Goal: Find specific fact: Find specific fact

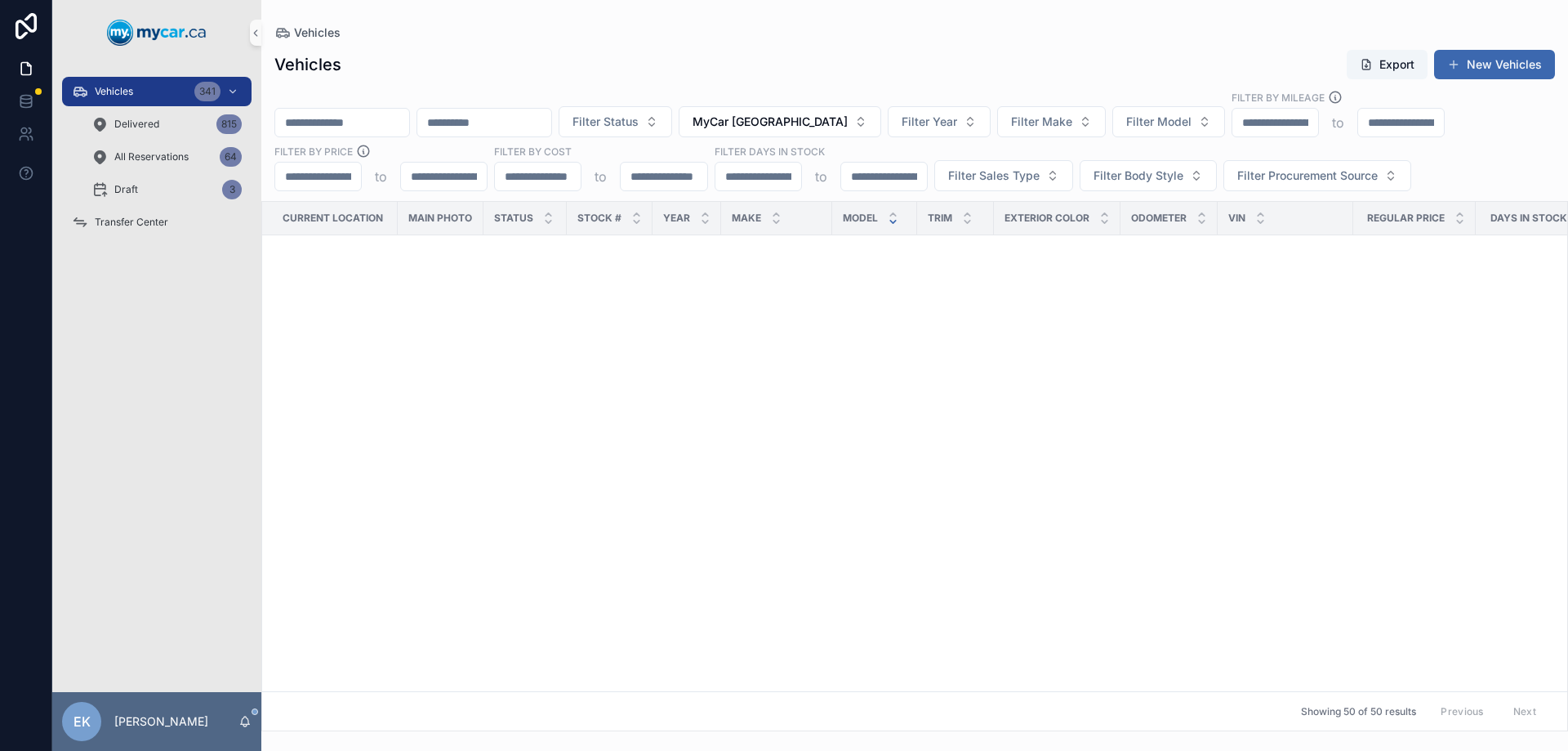
scroll to position [2490, 0]
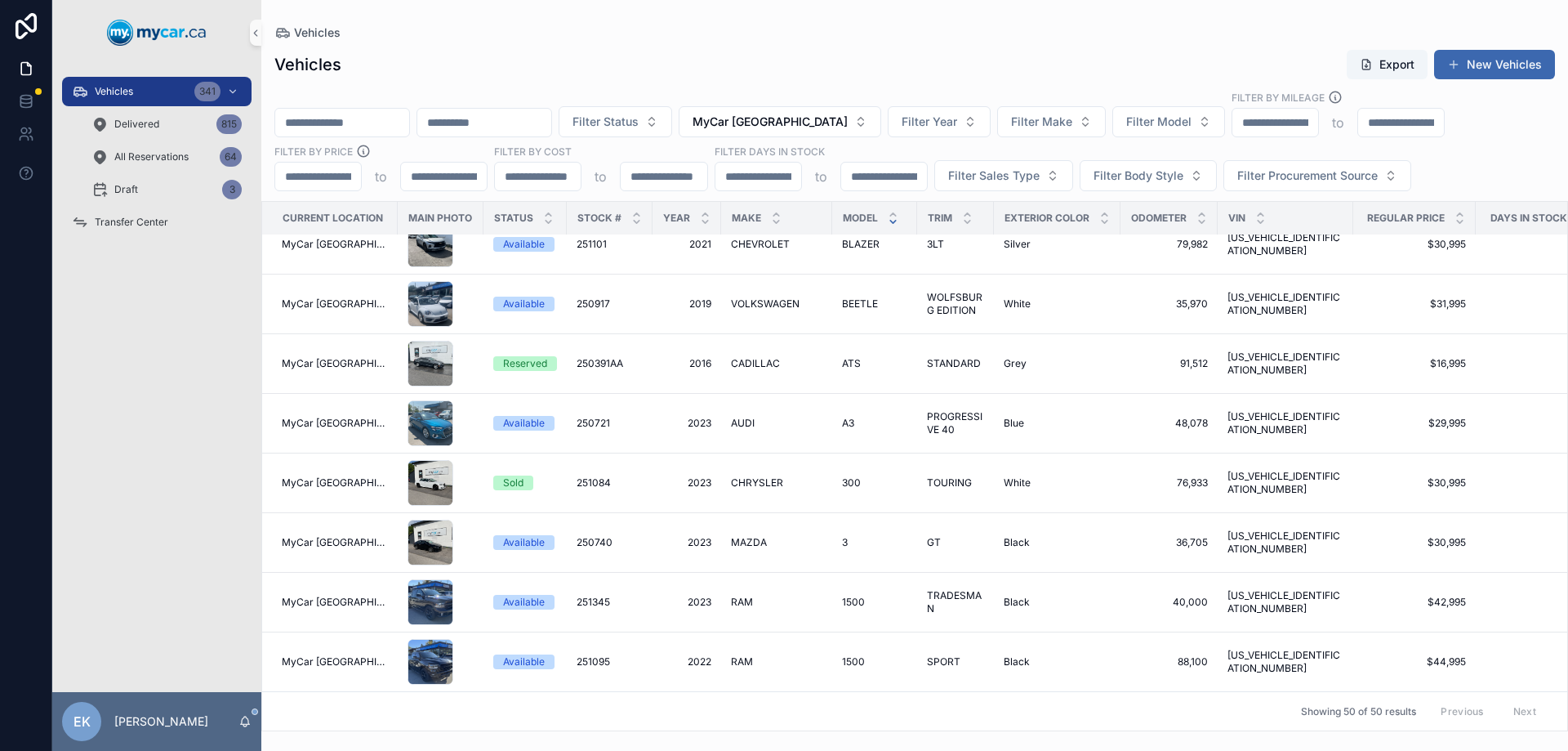
click at [356, 127] on input "scrollable content" at bounding box center [342, 122] width 134 height 23
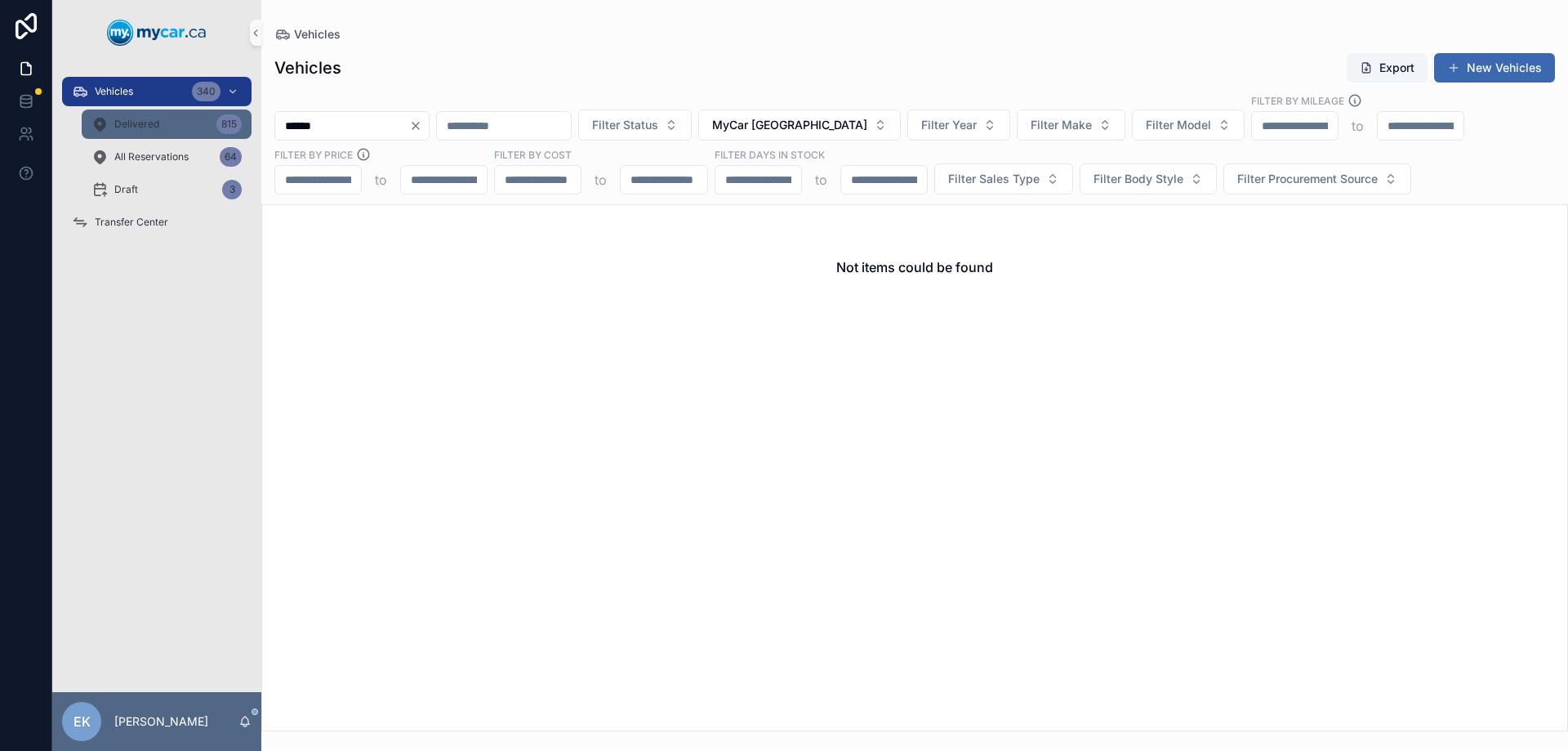
type input "******"
click at [140, 120] on span "Delivered" at bounding box center [137, 124] width 45 height 14
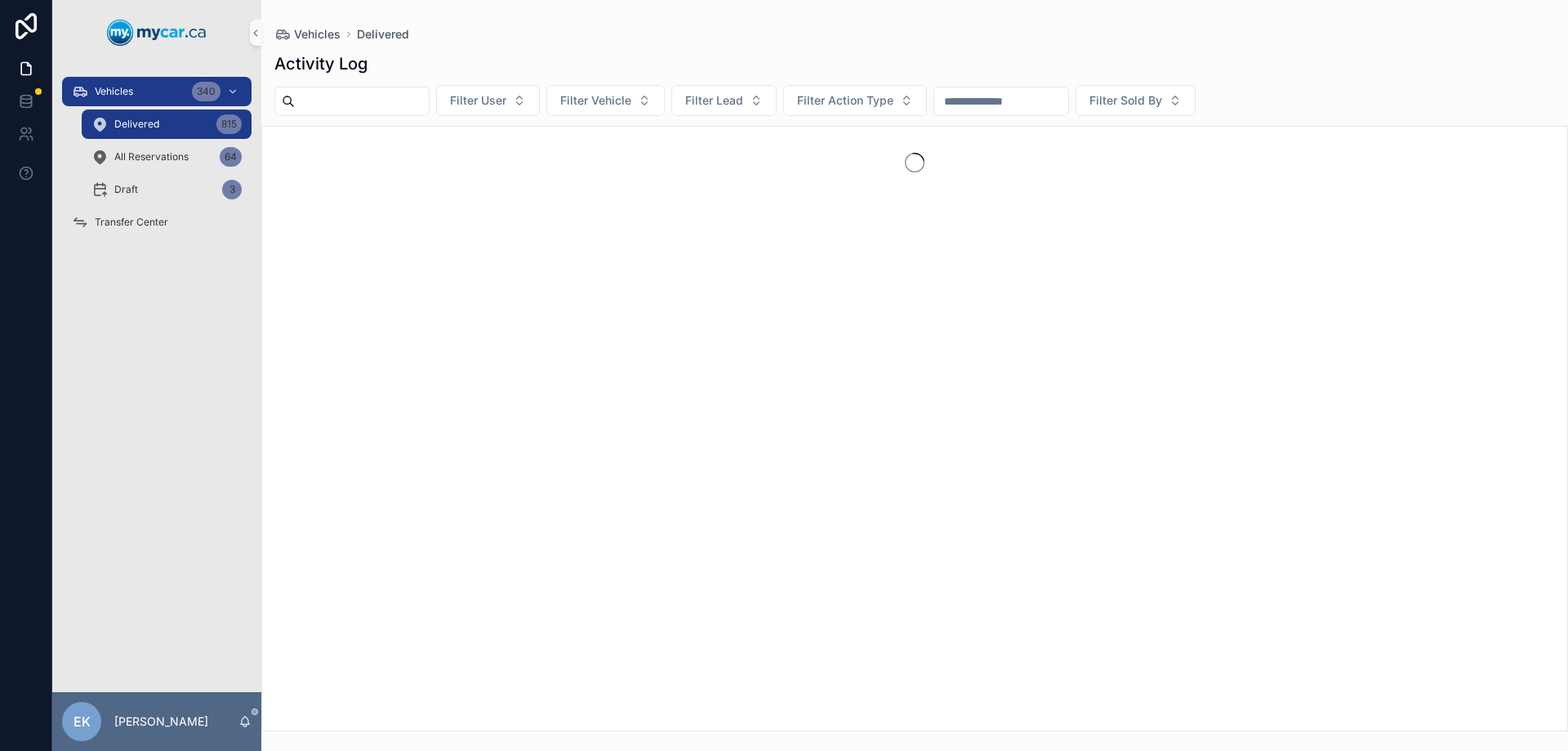
click at [1068, 102] on input "scrollable content" at bounding box center [1001, 101] width 134 height 23
type input "******"
click at [155, 91] on div "Vehicles 340" at bounding box center [157, 91] width 170 height 26
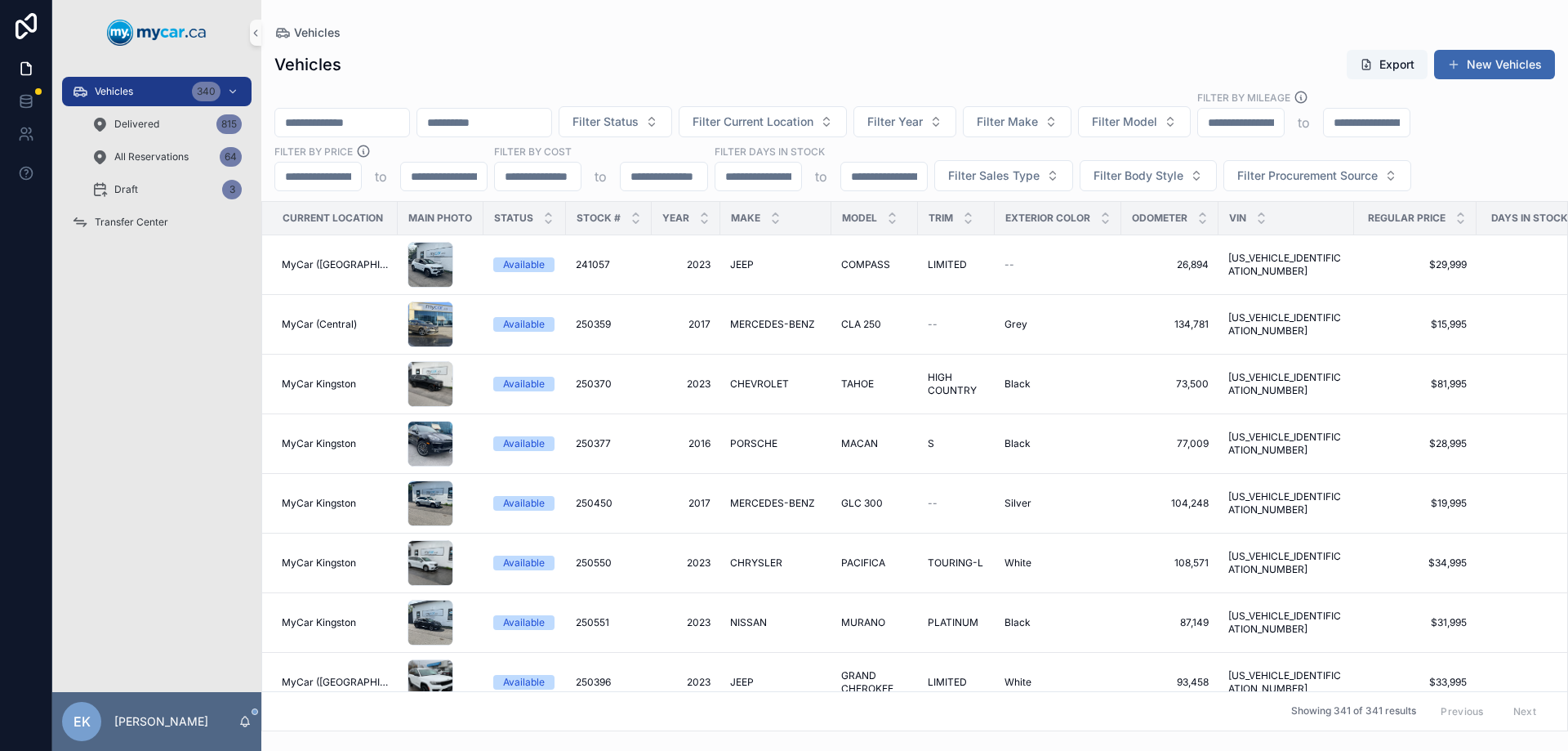
click at [373, 121] on input "scrollable content" at bounding box center [342, 122] width 134 height 23
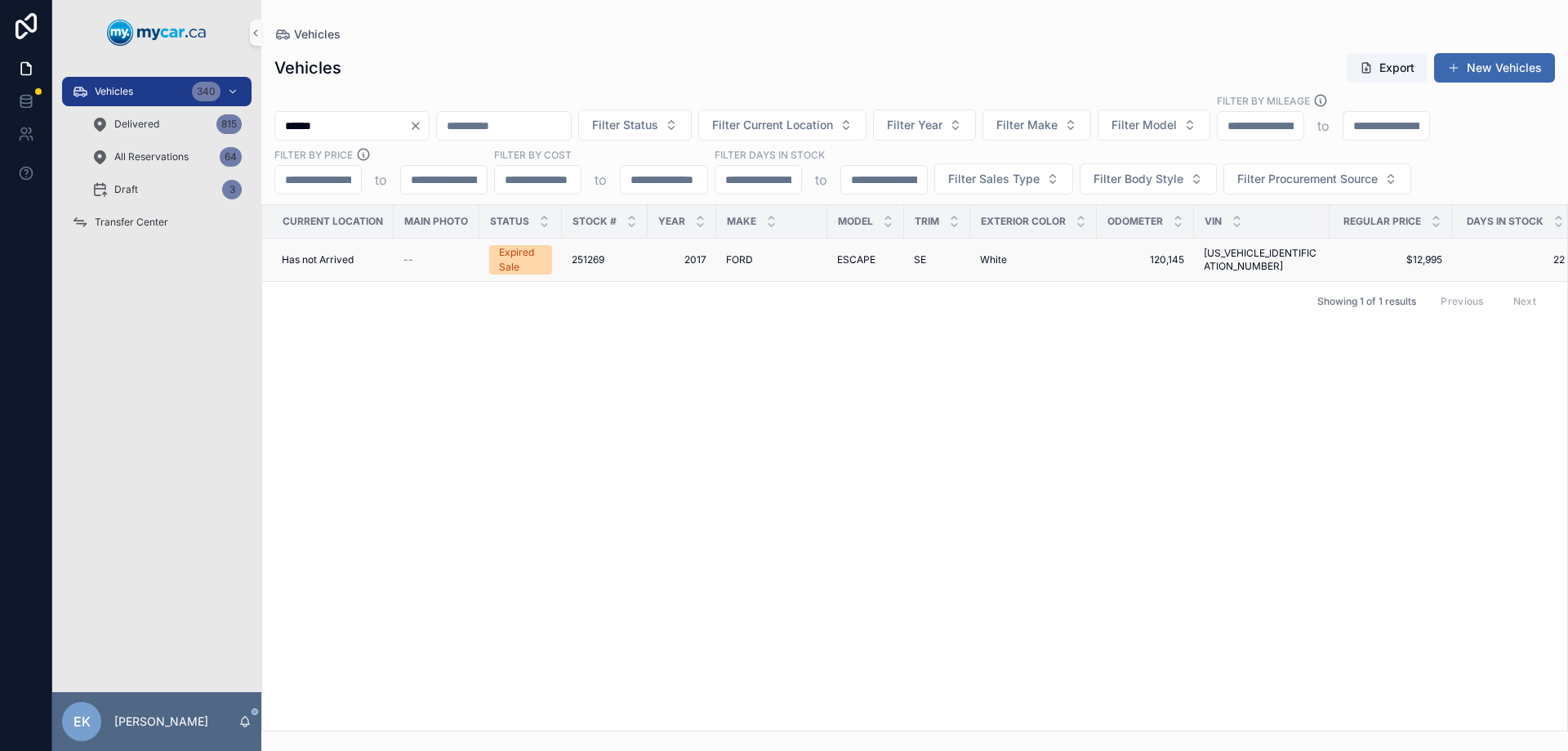
type input "******"
click at [594, 259] on span "251269" at bounding box center [588, 259] width 32 height 14
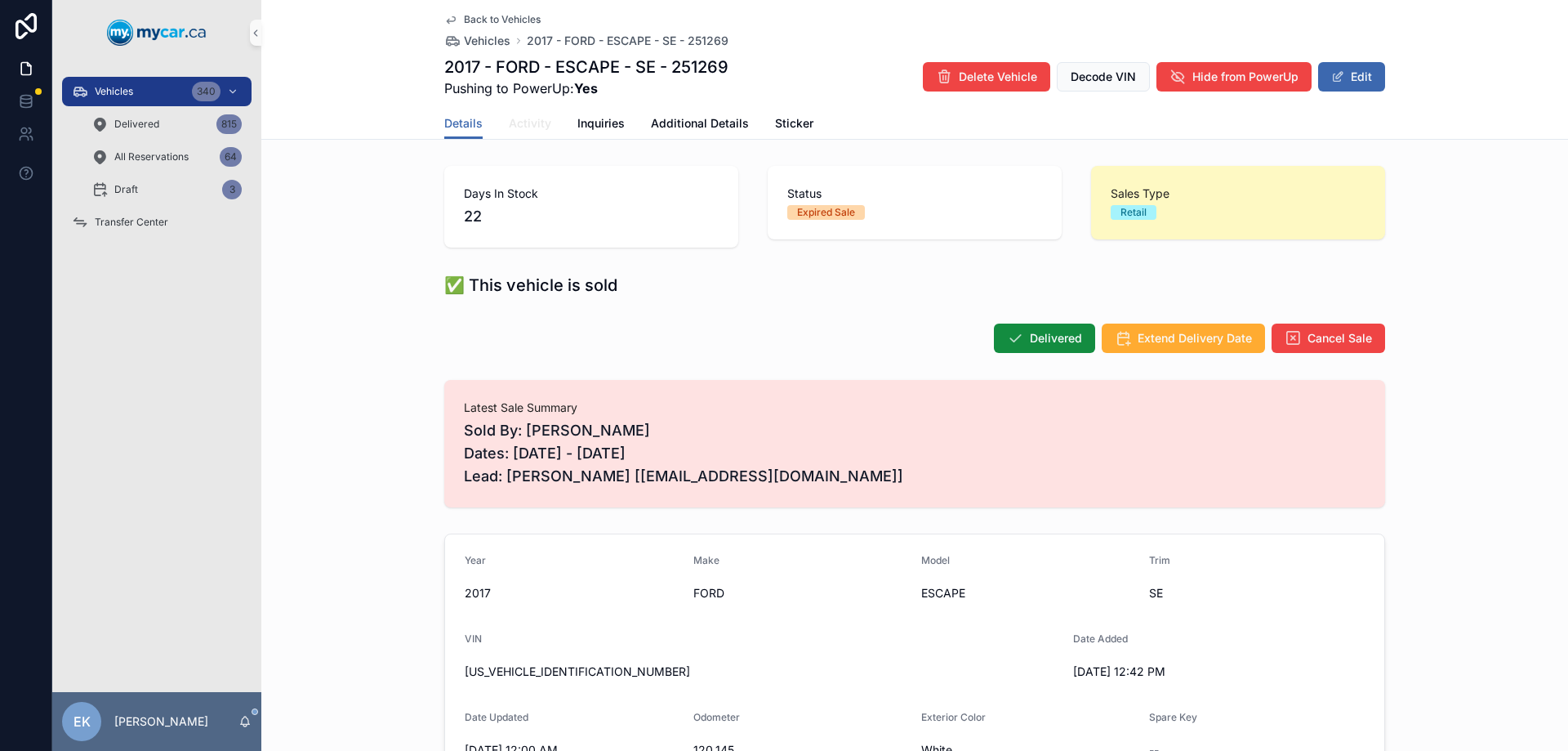
click at [517, 124] on span "Activity" at bounding box center [529, 123] width 42 height 16
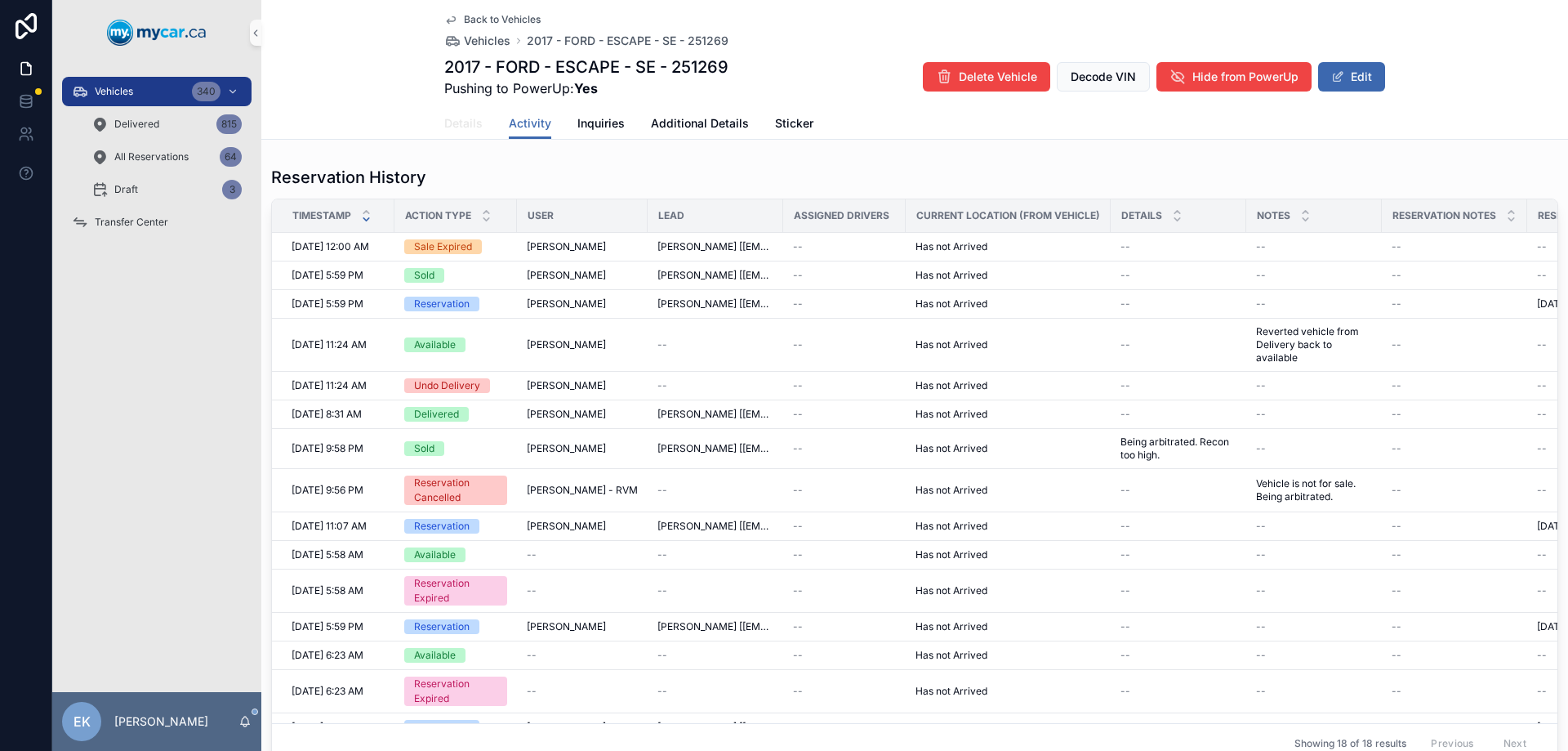
click at [447, 128] on span "Details" at bounding box center [463, 123] width 39 height 16
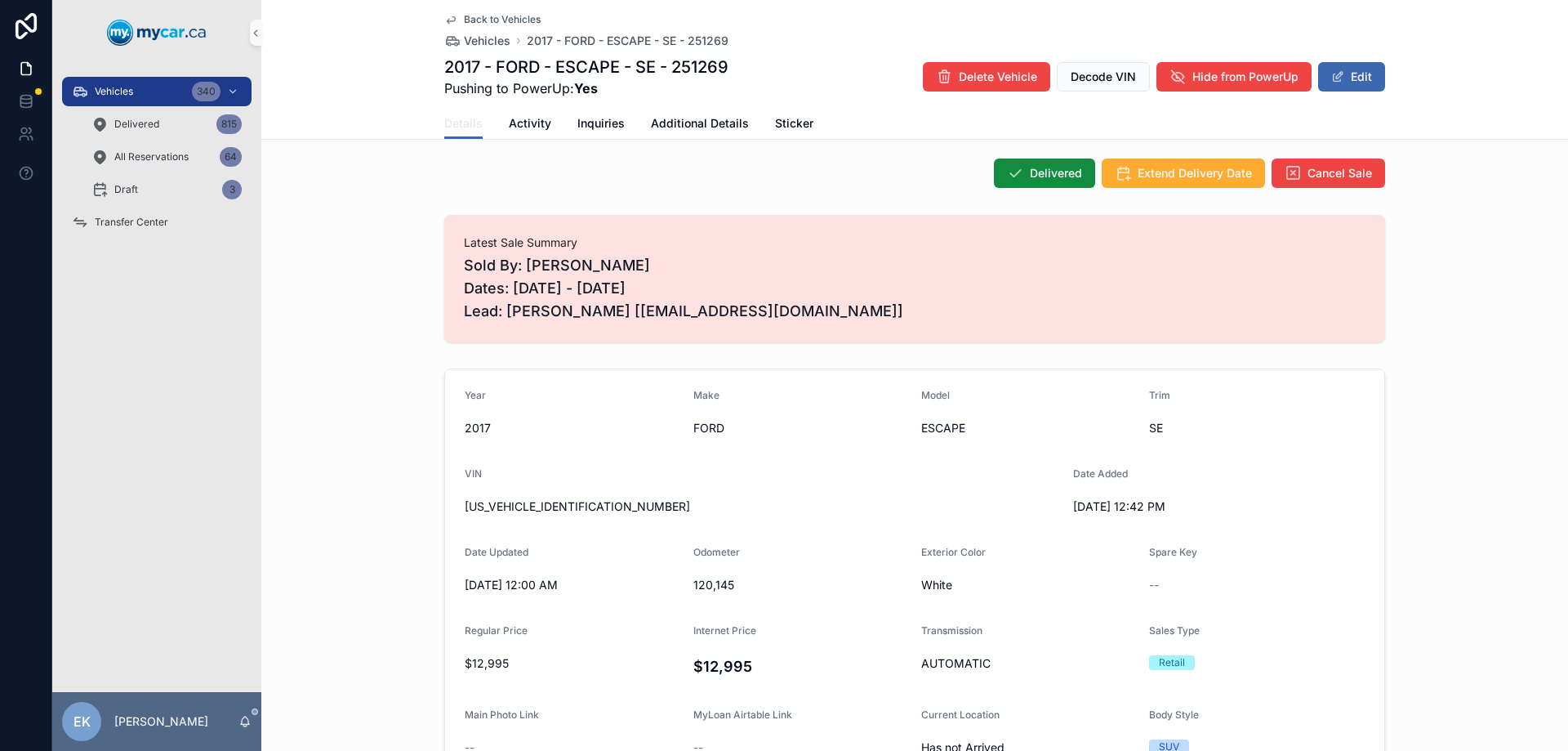
scroll to position [327, 0]
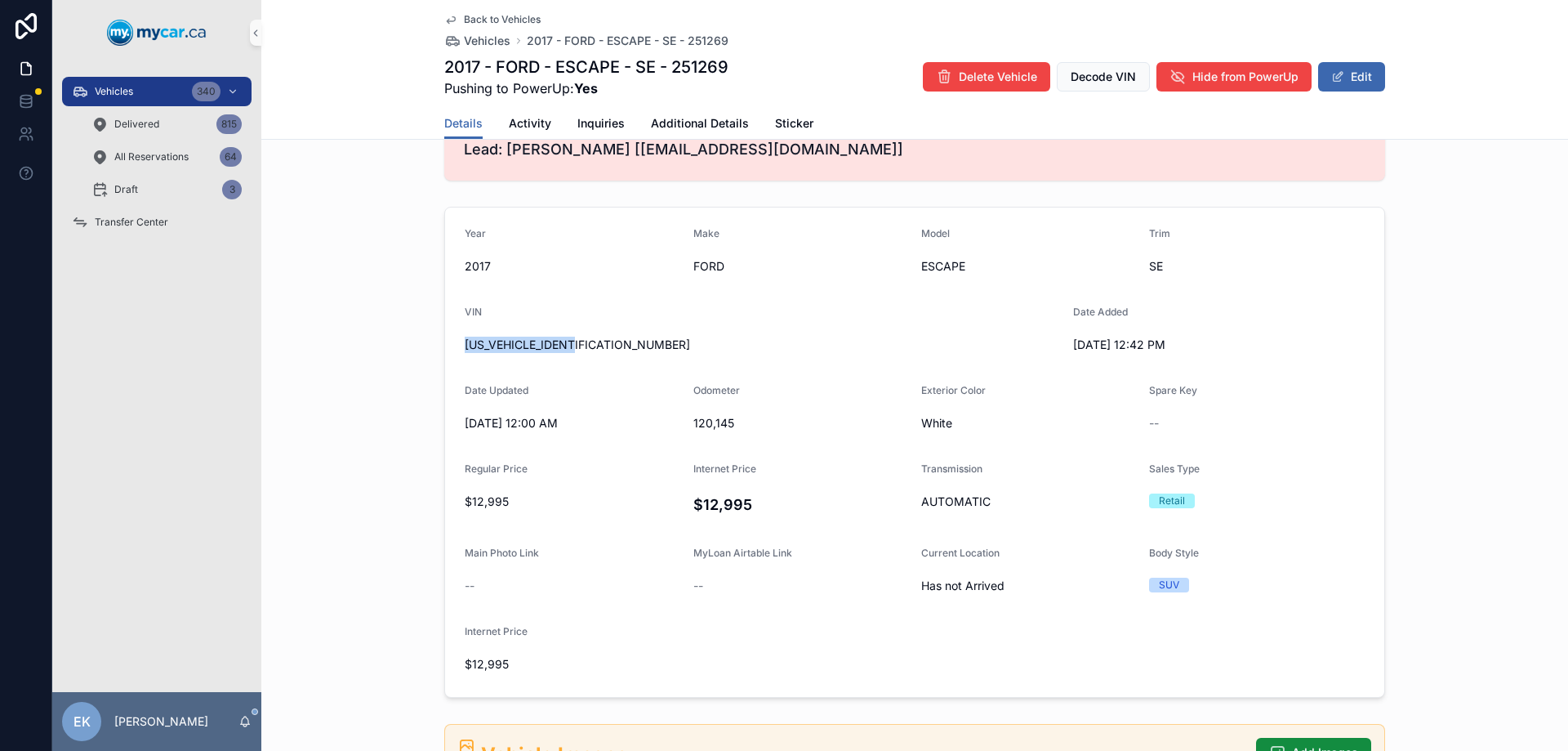
drag, startPoint x: 588, startPoint y: 337, endPoint x: 436, endPoint y: 355, distance: 153.1
click at [436, 355] on div "Year [DATE] Make FORD Model ESCAPE Trim SE VIN [US_VEHICLE_IDENTIFICATION_NUMBE…" at bounding box center [914, 452] width 1306 height 504
copy span "[US_VEHICLE_IDENTIFICATION_NUMBER]"
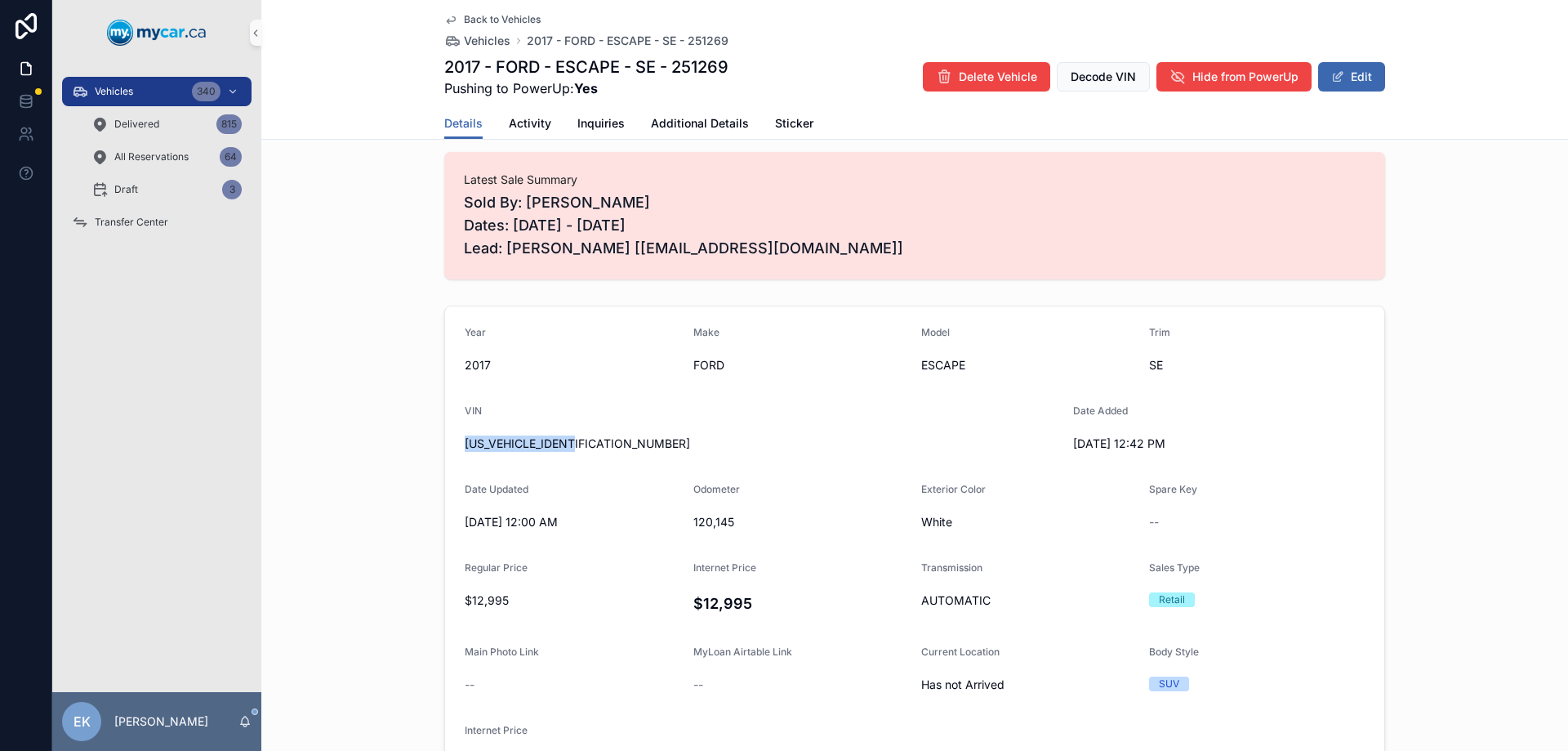
scroll to position [0, 0]
